Goal: Information Seeking & Learning: Find specific fact

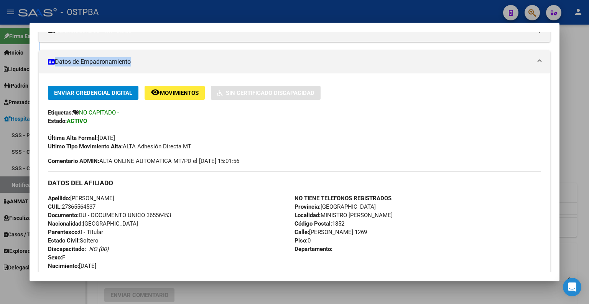
scroll to position [27, 0]
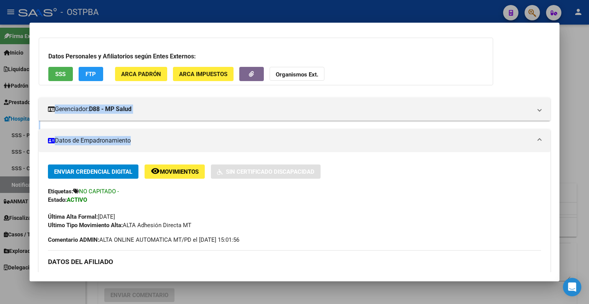
drag, startPoint x: 551, startPoint y: 70, endPoint x: 546, endPoint y: 25, distance: 45.9
click at [546, 25] on mat-dialog-container "Análisis Afiliado - CUIL: 27365564537 DATOS PADRÓN ÁGIL: [PERSON_NAME] - | ACTI…" at bounding box center [295, 152] width 530 height 258
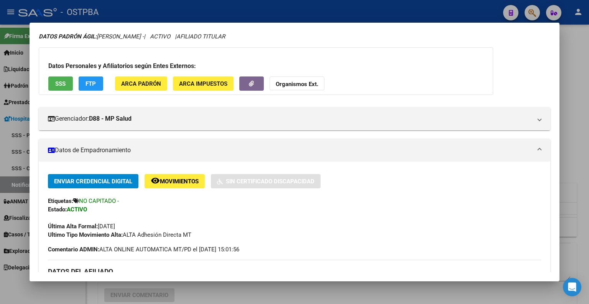
click at [533, 9] on div at bounding box center [294, 152] width 589 height 304
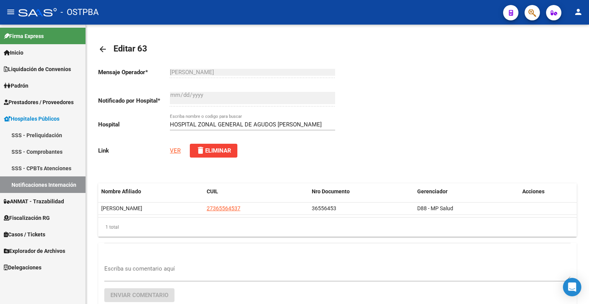
click at [526, 9] on button "button" at bounding box center [532, 12] width 15 height 15
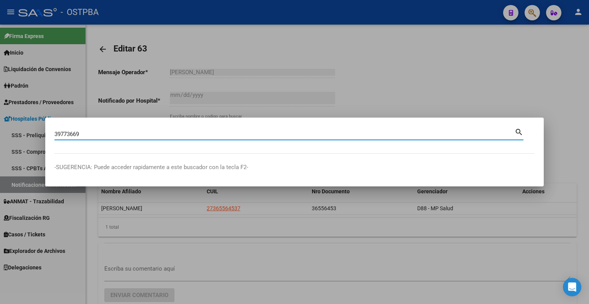
type input "39773669"
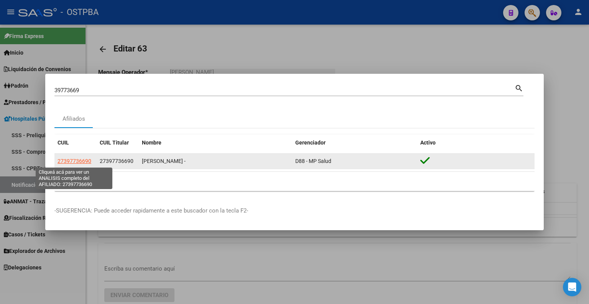
click at [83, 159] on span "27397736690" at bounding box center [75, 161] width 34 height 6
type textarea "27397736690"
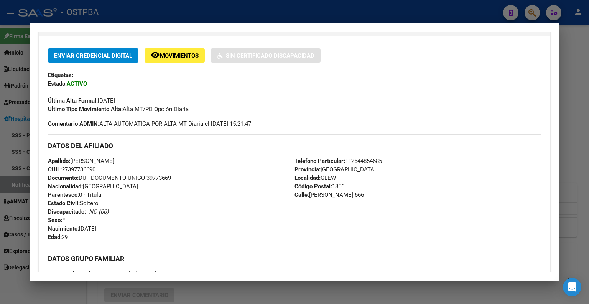
scroll to position [335, 0]
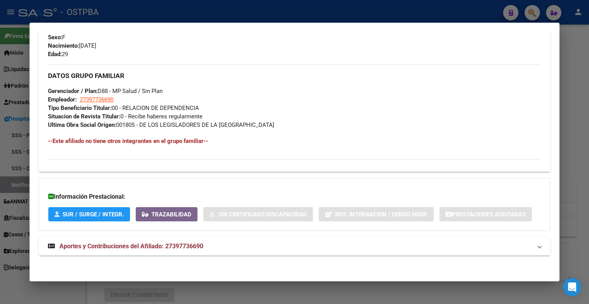
click at [104, 242] on span "Aportes y Contribuciones del Afiliado: 27397736690" at bounding box center [131, 245] width 144 height 7
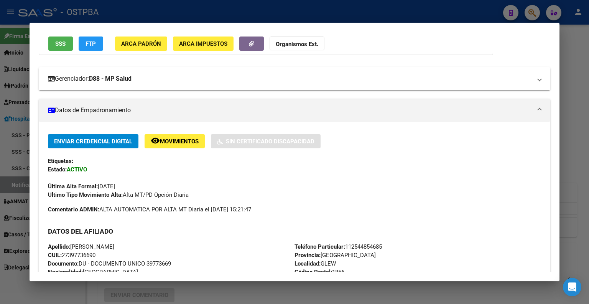
scroll to position [153, 0]
